Goal: Task Accomplishment & Management: Complete application form

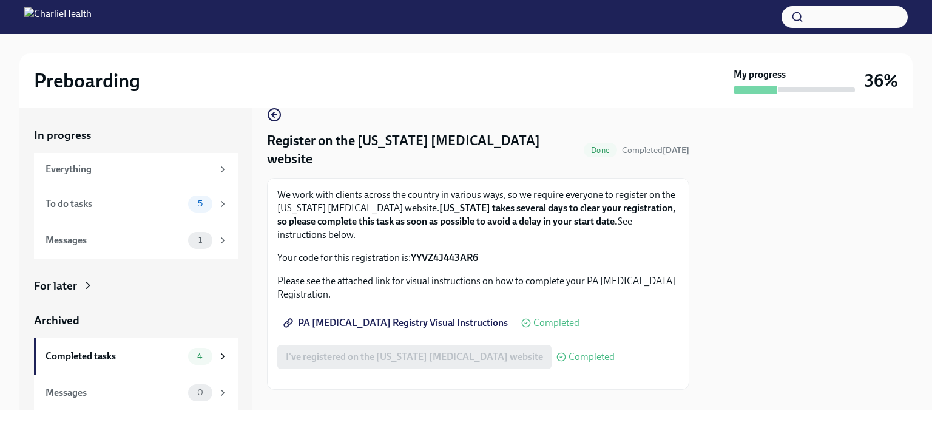
scroll to position [1, 0]
click at [150, 204] on div "To do tasks" at bounding box center [115, 203] width 138 height 13
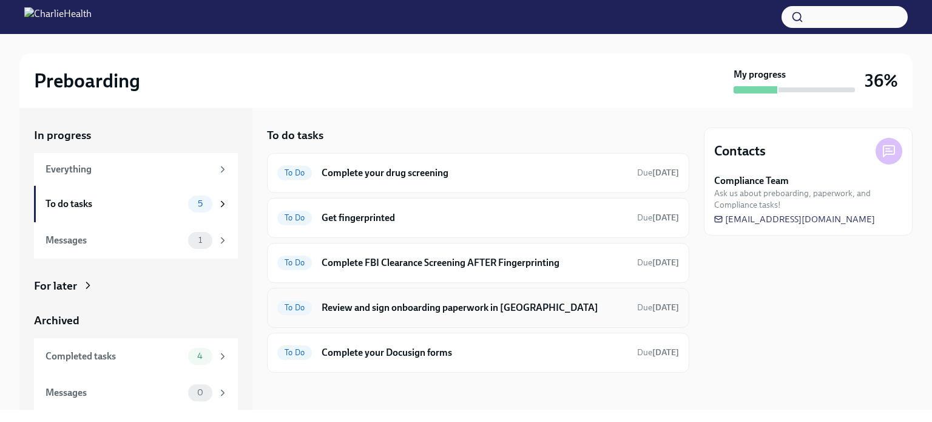
click at [356, 313] on div "To Do Review and sign onboarding paperwork in [GEOGRAPHIC_DATA] Due [DATE]" at bounding box center [478, 307] width 402 height 19
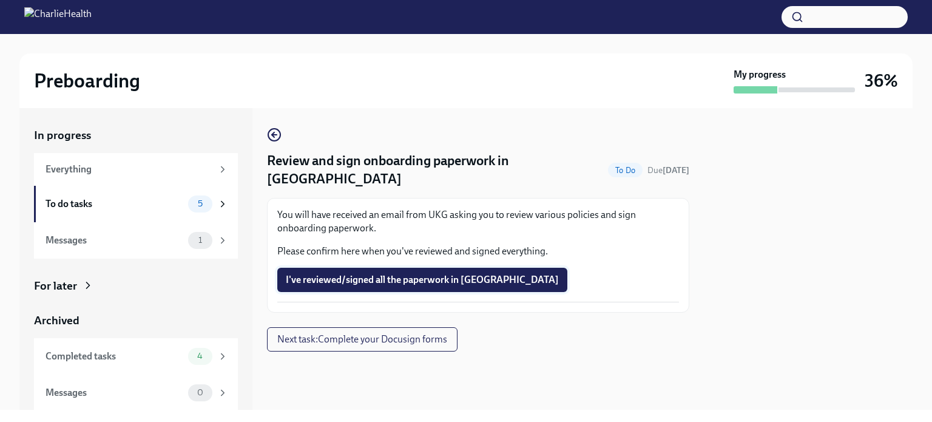
click at [354, 274] on span "I've reviewed/signed all the paperwork in [GEOGRAPHIC_DATA]" at bounding box center [422, 280] width 273 height 12
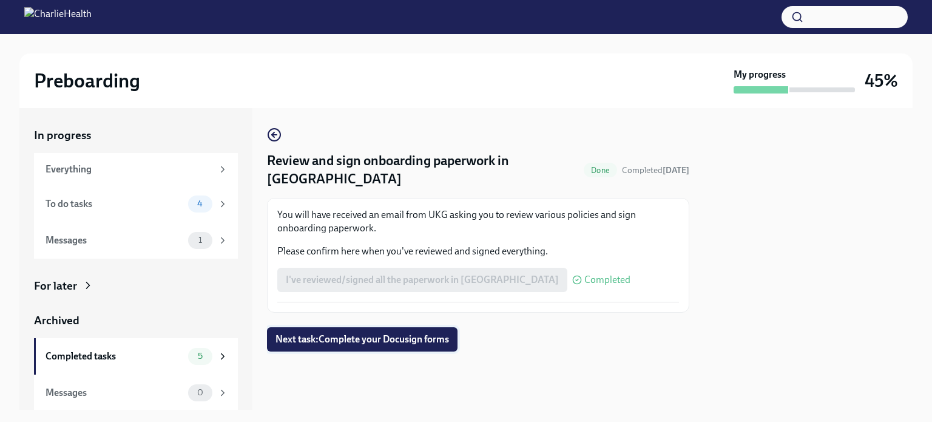
click at [357, 333] on span "Next task : Complete your Docusign forms" at bounding box center [362, 339] width 174 height 12
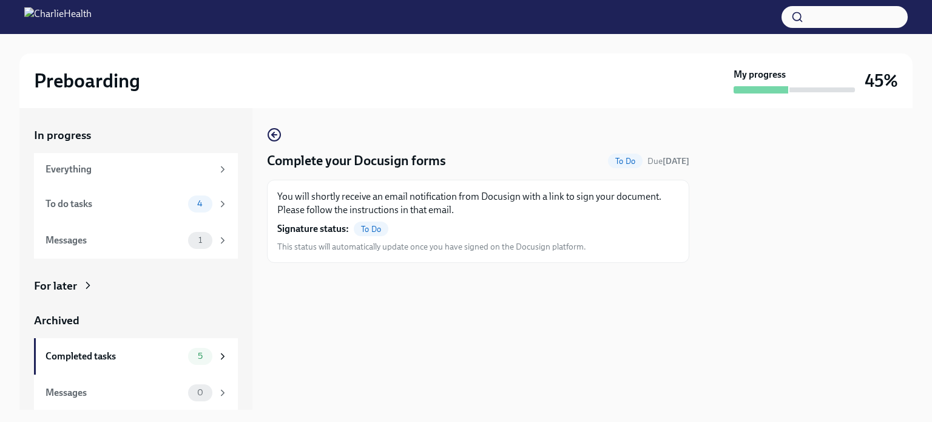
click at [371, 231] on span "To Do" at bounding box center [371, 229] width 35 height 9
click at [127, 203] on div "To do tasks" at bounding box center [115, 203] width 138 height 13
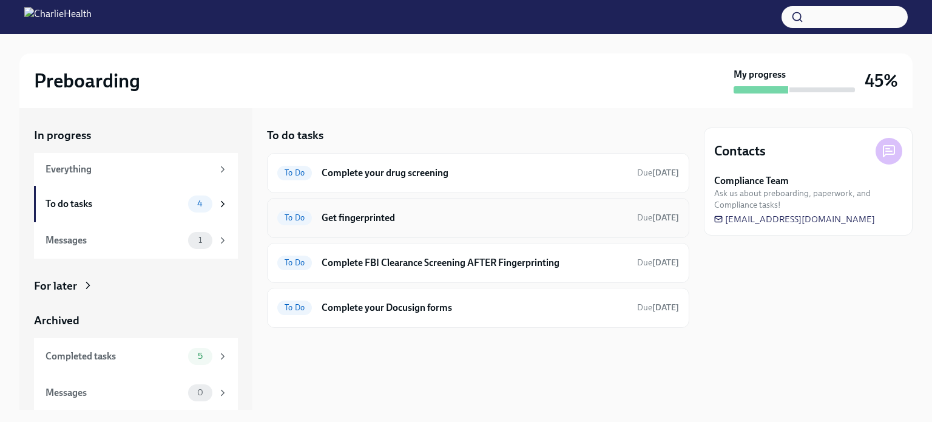
click at [370, 220] on h6 "Get fingerprinted" at bounding box center [475, 217] width 306 height 13
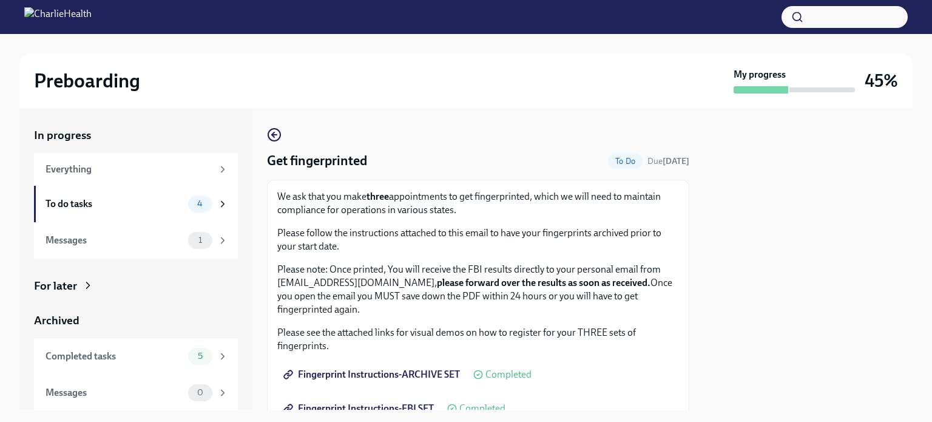
scroll to position [116, 0]
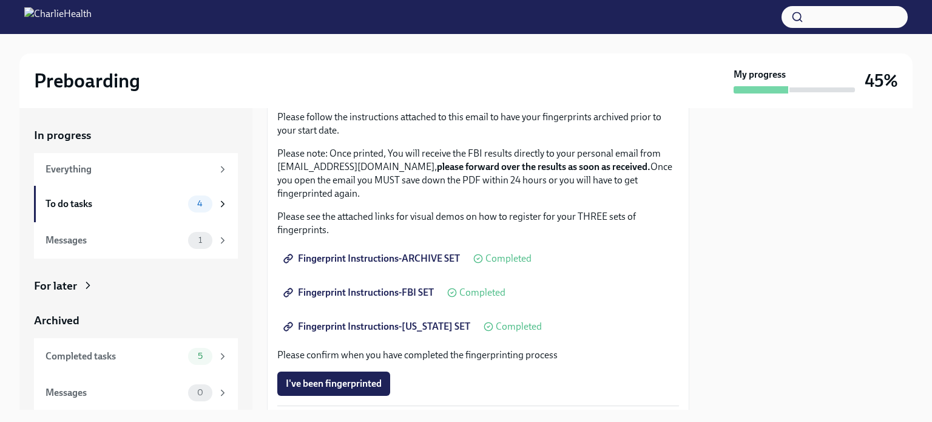
click at [359, 257] on span "Fingerprint Instructions-ARCHIVE SET" at bounding box center [373, 258] width 174 height 12
click at [333, 296] on span "Fingerprint Instructions-FBI SET" at bounding box center [360, 292] width 148 height 12
click at [379, 326] on span "Fingerprint Instructions-FLORIDA SET" at bounding box center [378, 326] width 184 height 12
click at [406, 322] on span "Fingerprint Instructions-FLORIDA SET" at bounding box center [378, 326] width 184 height 12
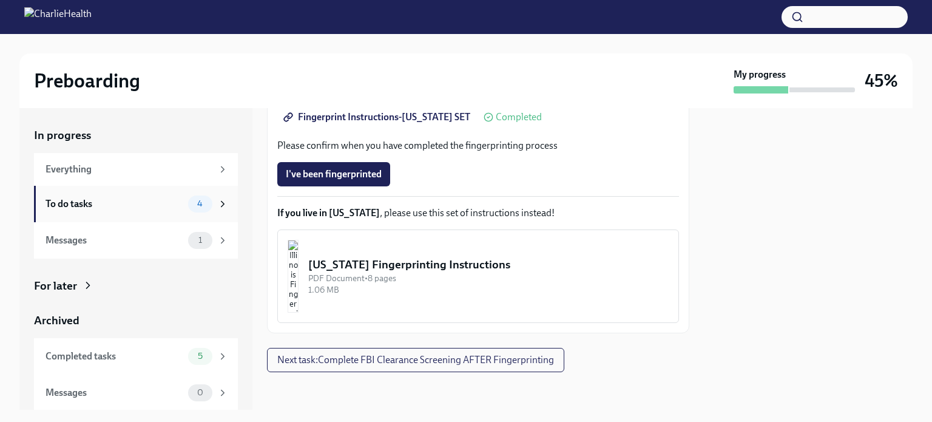
click at [138, 199] on div "To do tasks" at bounding box center [115, 203] width 138 height 13
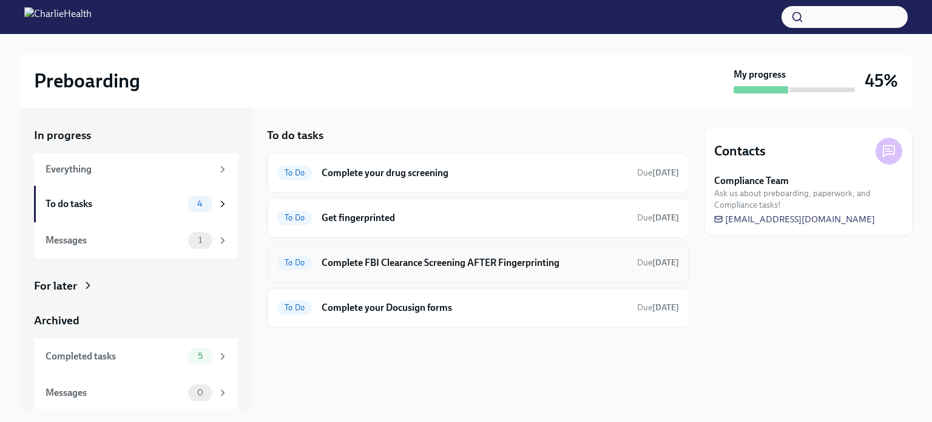
click at [366, 272] on div "To Do Complete FBI Clearance Screening AFTER Fingerprinting Due in 8 days" at bounding box center [478, 263] width 422 height 40
click at [407, 259] on h6 "Complete FBI Clearance Screening AFTER Fingerprinting" at bounding box center [475, 262] width 306 height 13
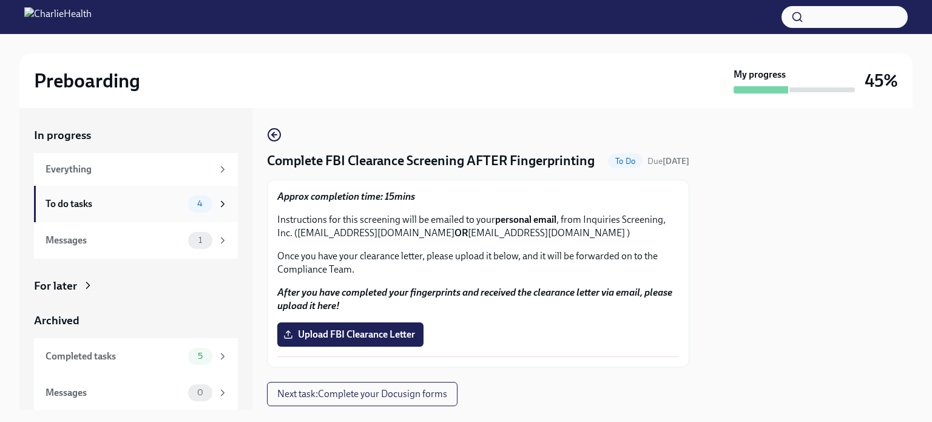
click at [104, 214] on div "To do tasks 4" at bounding box center [136, 204] width 204 height 36
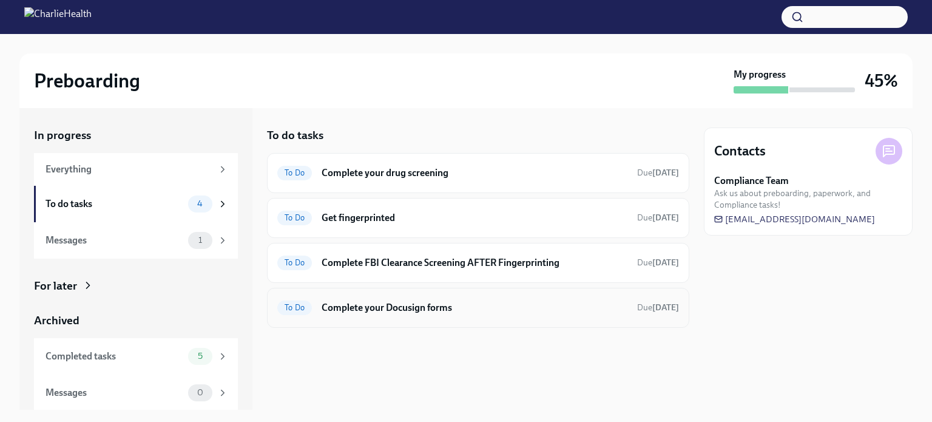
click at [361, 308] on h6 "Complete your Docusign forms" at bounding box center [475, 307] width 306 height 13
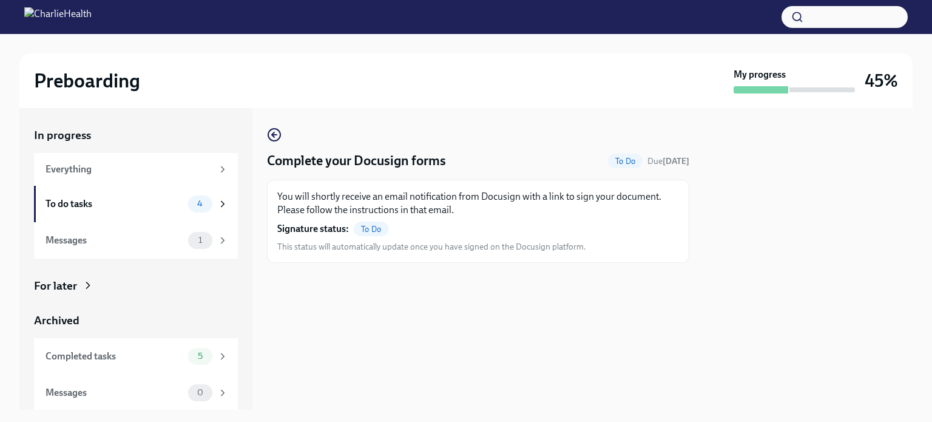
click at [352, 231] on div "Signature status: To Do" at bounding box center [332, 228] width 111 height 15
click at [117, 245] on div "Messages" at bounding box center [115, 240] width 138 height 13
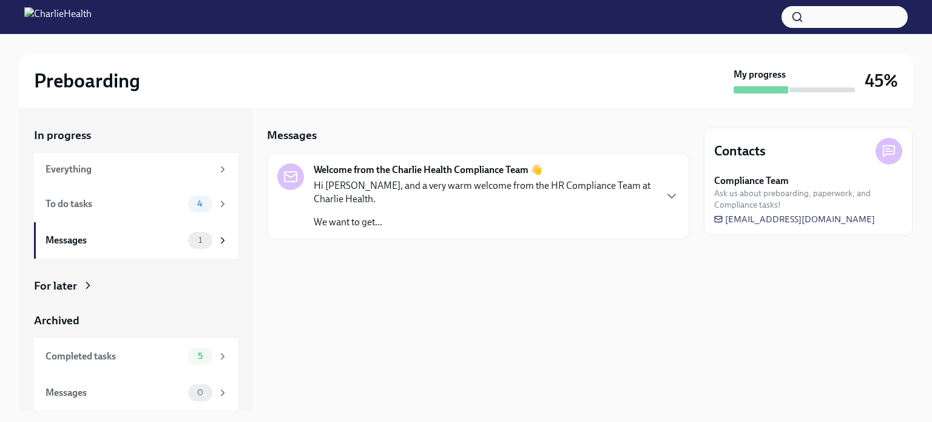
click at [404, 195] on p "Hi Nazaahah, and a very warm welcome from the HR Compliance Team at Charlie Hea…" at bounding box center [484, 192] width 341 height 27
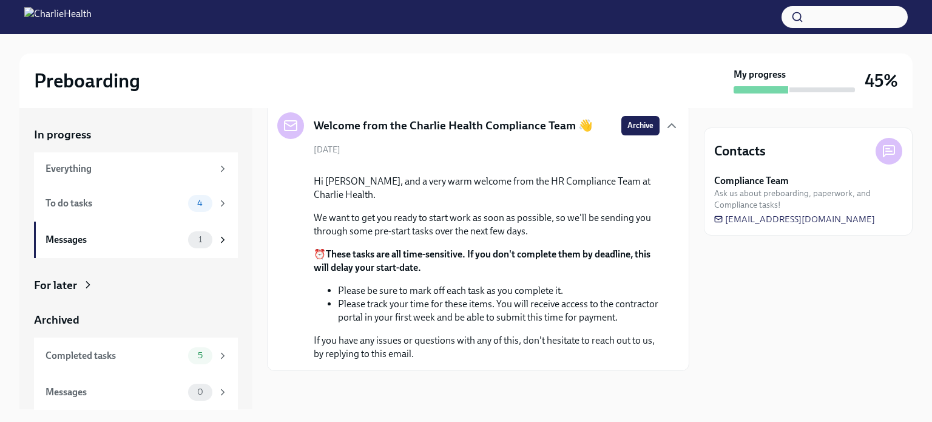
scroll to position [1, 0]
click at [98, 361] on div "Completed tasks" at bounding box center [115, 355] width 138 height 13
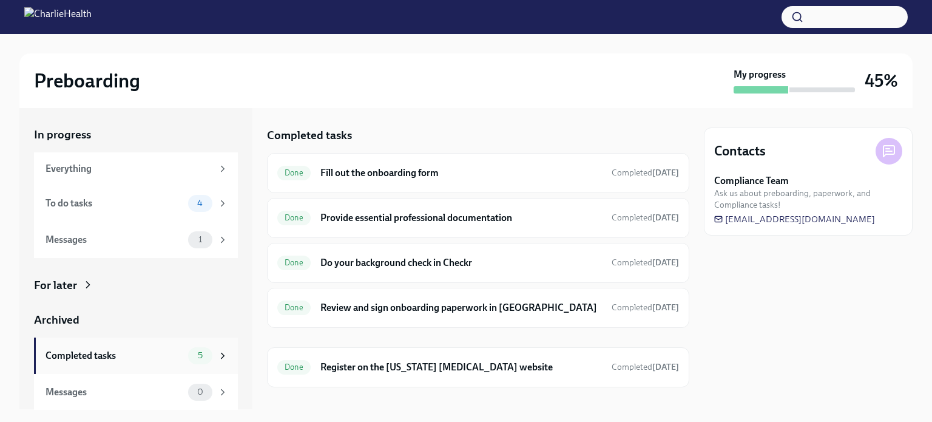
click at [98, 361] on div "Completed tasks" at bounding box center [115, 355] width 138 height 13
click at [124, 212] on div "To do tasks 4" at bounding box center [136, 203] width 204 height 36
